Goal: Find specific page/section: Find specific page/section

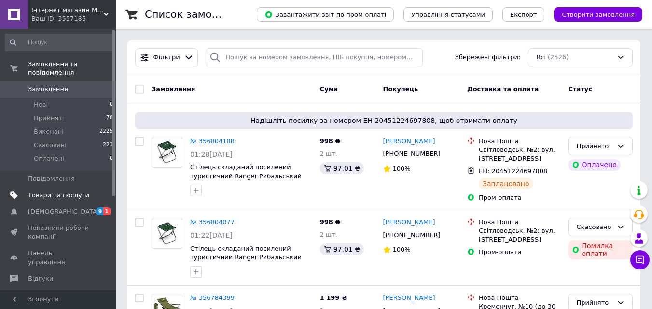
click at [55, 191] on span "Товари та послуги" at bounding box center [58, 195] width 61 height 9
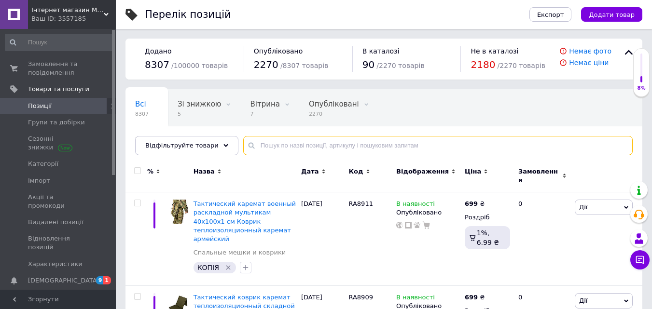
click at [259, 144] on input "text" at bounding box center [437, 145] width 389 height 19
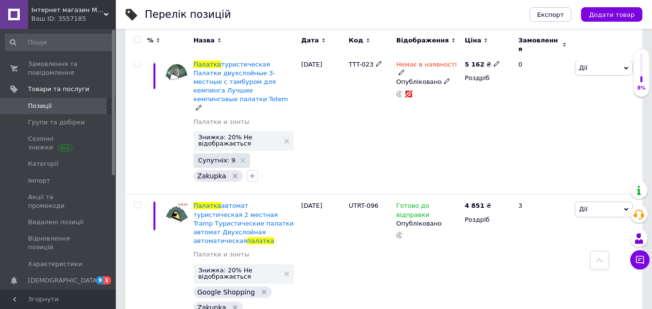
scroll to position [1496, 0]
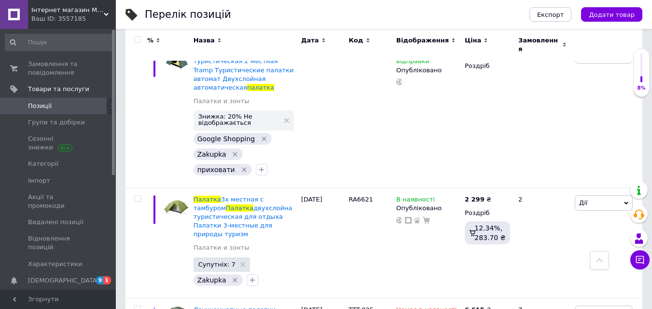
type input "палатка"
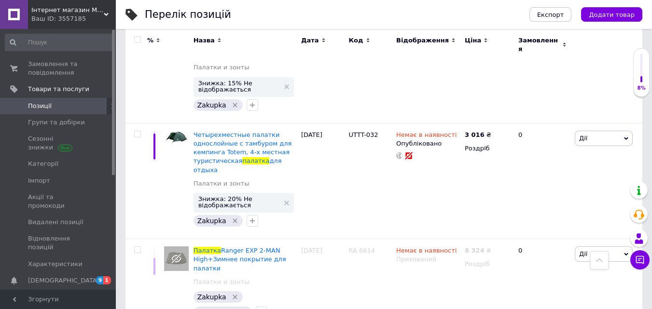
scroll to position [5251, 0]
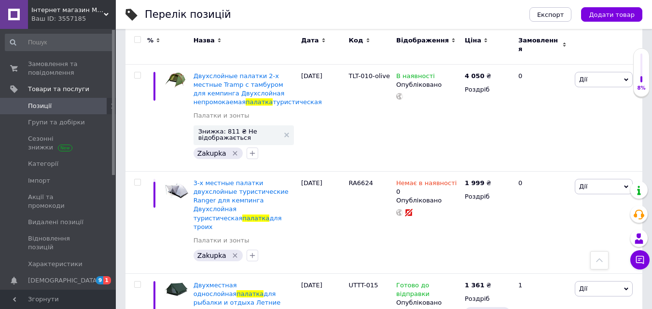
scroll to position [96, 0]
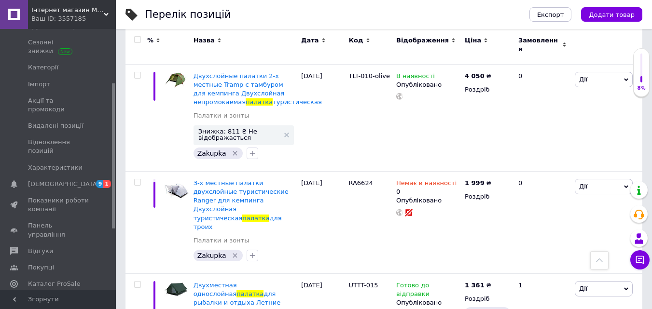
drag, startPoint x: 41, startPoint y: 225, endPoint x: 431, endPoint y: 240, distance: 390.1
click at [42, 247] on span "Відгуки" at bounding box center [40, 251] width 25 height 9
